Goal: Transaction & Acquisition: Obtain resource

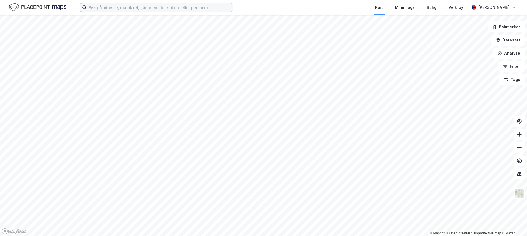
click at [125, 8] on input at bounding box center [160, 7] width 147 height 8
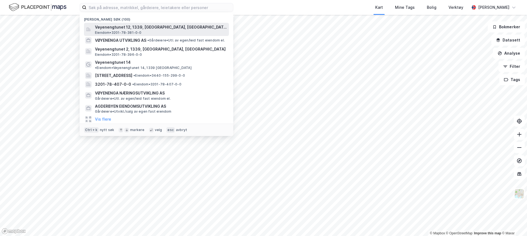
click at [125, 27] on span "Vøyenengtunet 12, 1339, VØYENENGA, BÆRUM" at bounding box center [161, 27] width 132 height 7
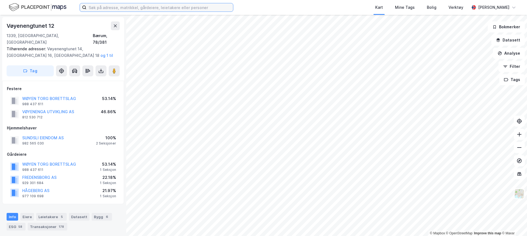
click at [154, 6] on input at bounding box center [160, 7] width 147 height 8
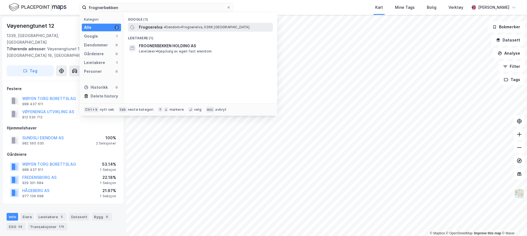
click at [178, 27] on span "• Eiendom • Frognerelva, 0268 Oslo" at bounding box center [207, 27] width 86 height 4
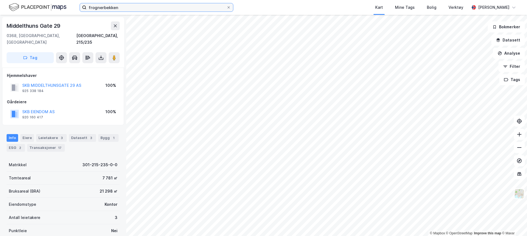
click at [97, 6] on input "frognerbekken" at bounding box center [157, 7] width 140 height 8
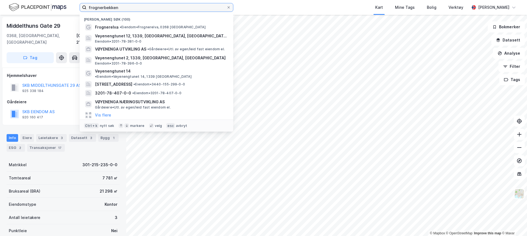
click at [97, 6] on input "frognerbekken" at bounding box center [157, 7] width 140 height 8
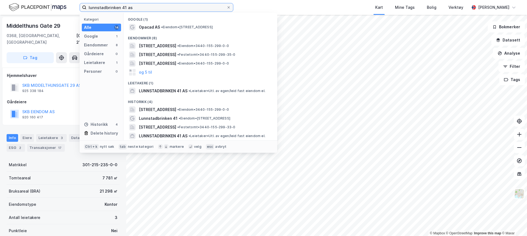
type input "lunnstadbrinken 41 as"
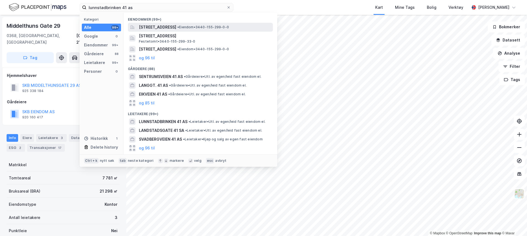
click at [176, 27] on span "Lunnstadbrinken 41, 2636, ØYER, ØYER" at bounding box center [157, 27] width 37 height 7
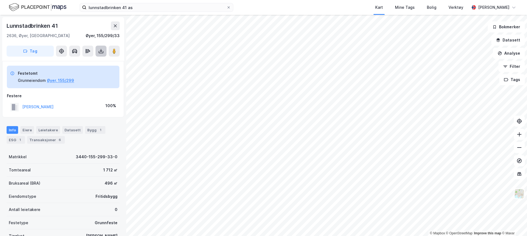
click at [102, 50] on icon at bounding box center [100, 50] width 5 height 5
click at [92, 63] on div "Last ned grunnbok" at bounding box center [77, 62] width 59 height 9
